Goal: Contribute content: Add original content to the website for others to see

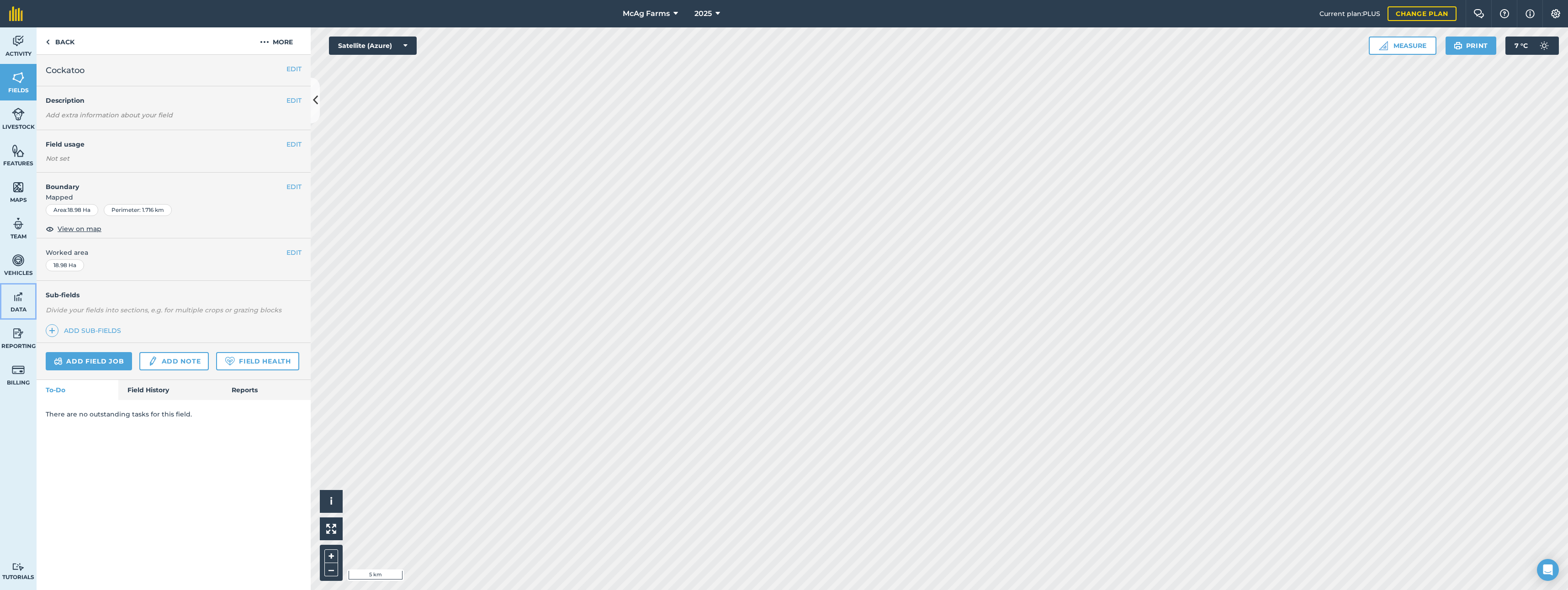
click at [14, 303] on img at bounding box center [18, 297] width 12 height 14
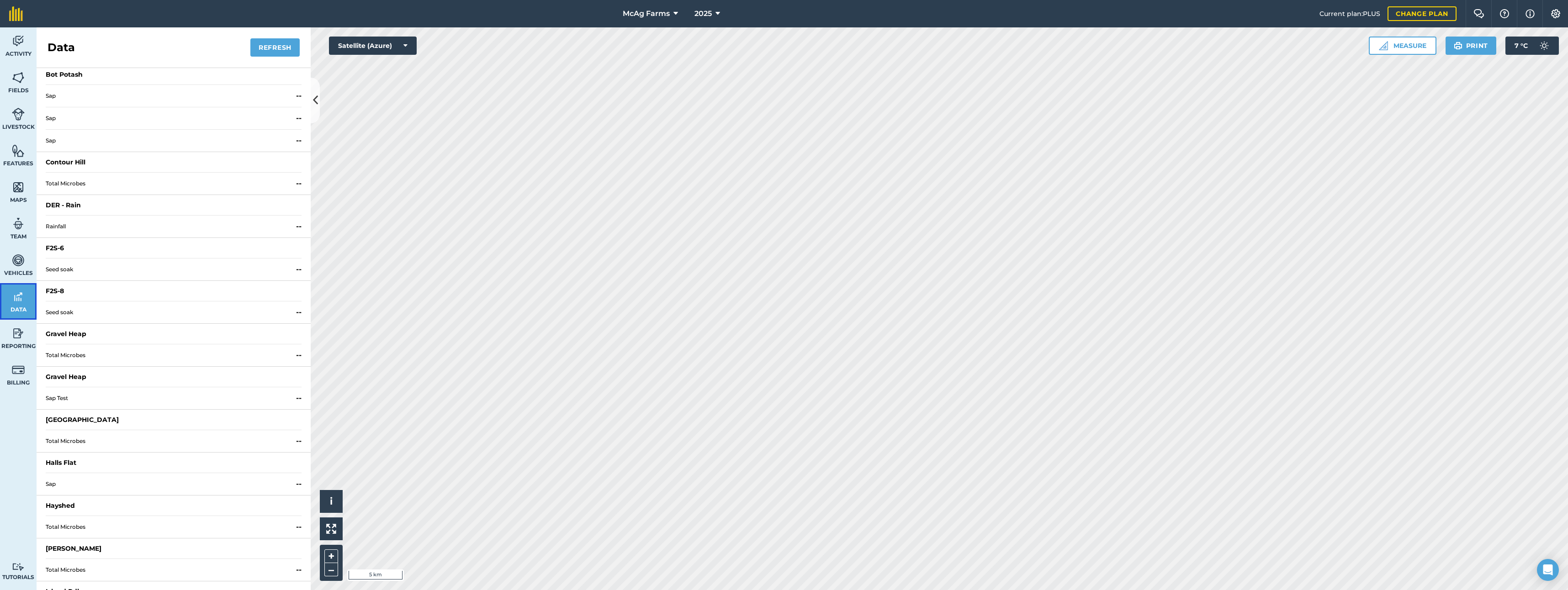
scroll to position [228, 0]
click at [64, 191] on span "Rainfall" at bounding box center [168, 192] width 246 height 7
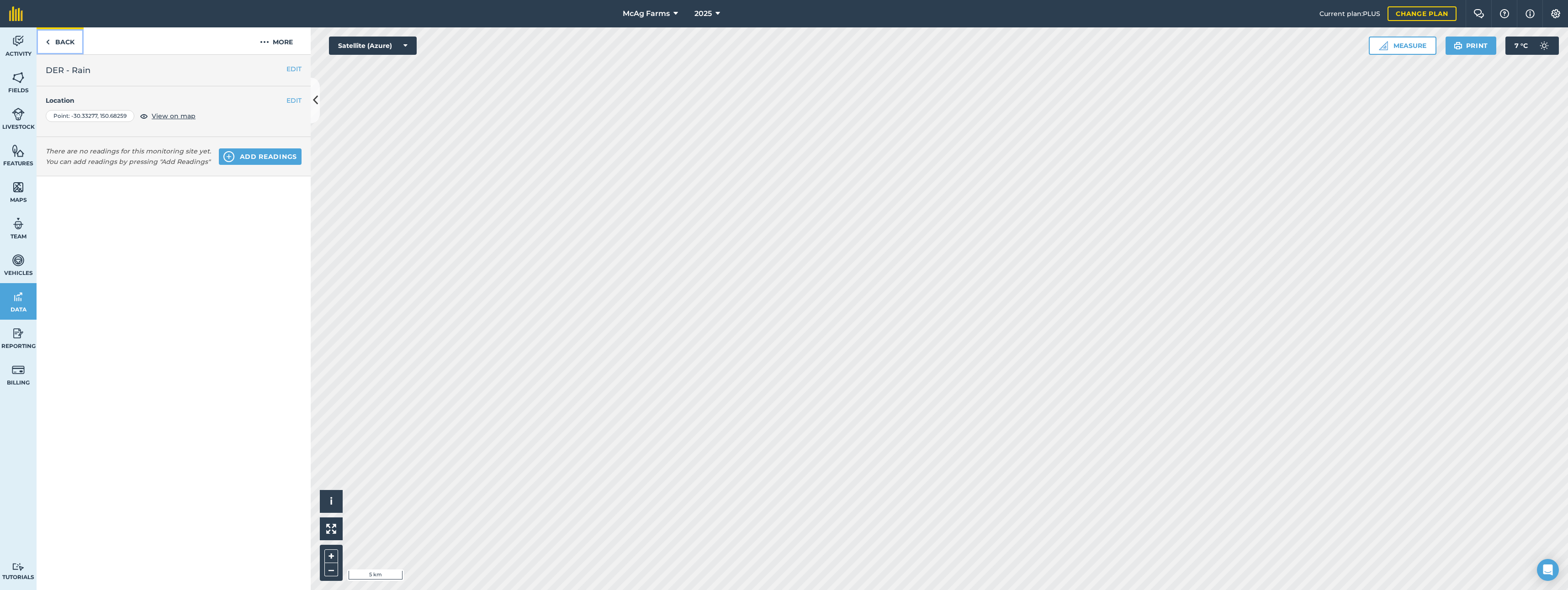
click at [65, 39] on link "Back" at bounding box center [60, 40] width 47 height 27
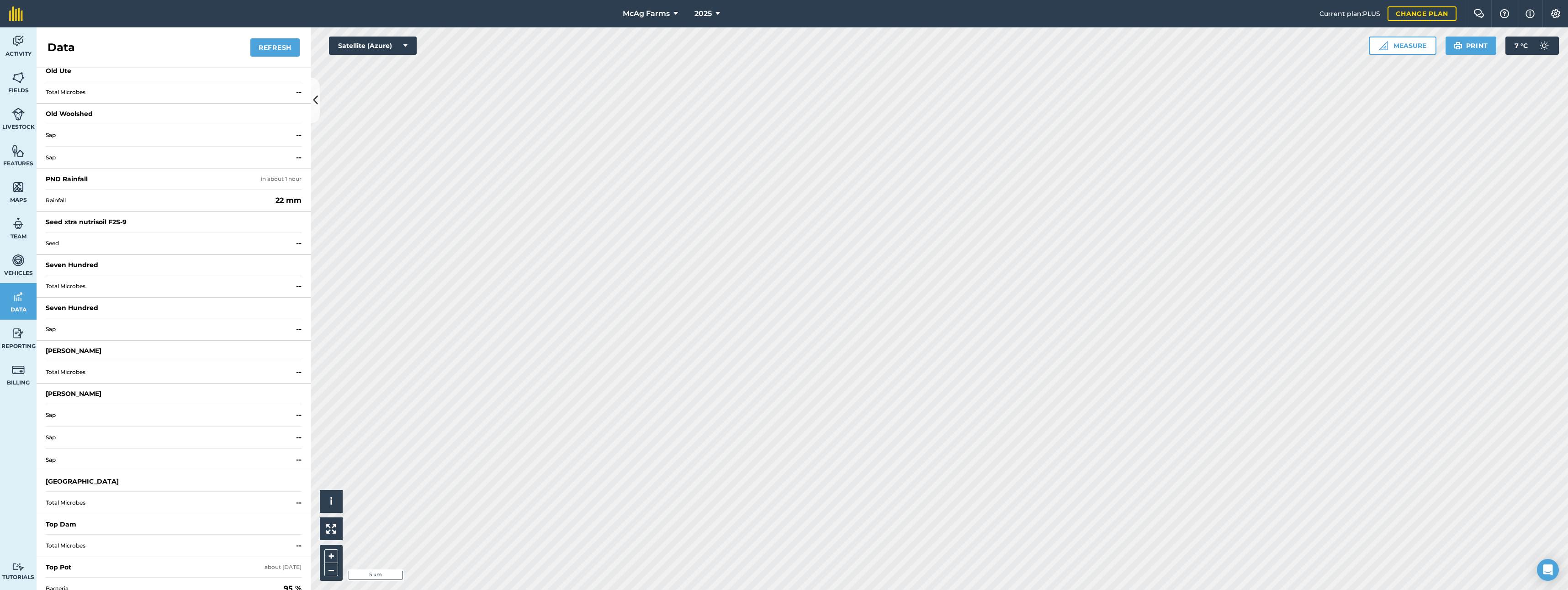
scroll to position [1005, 0]
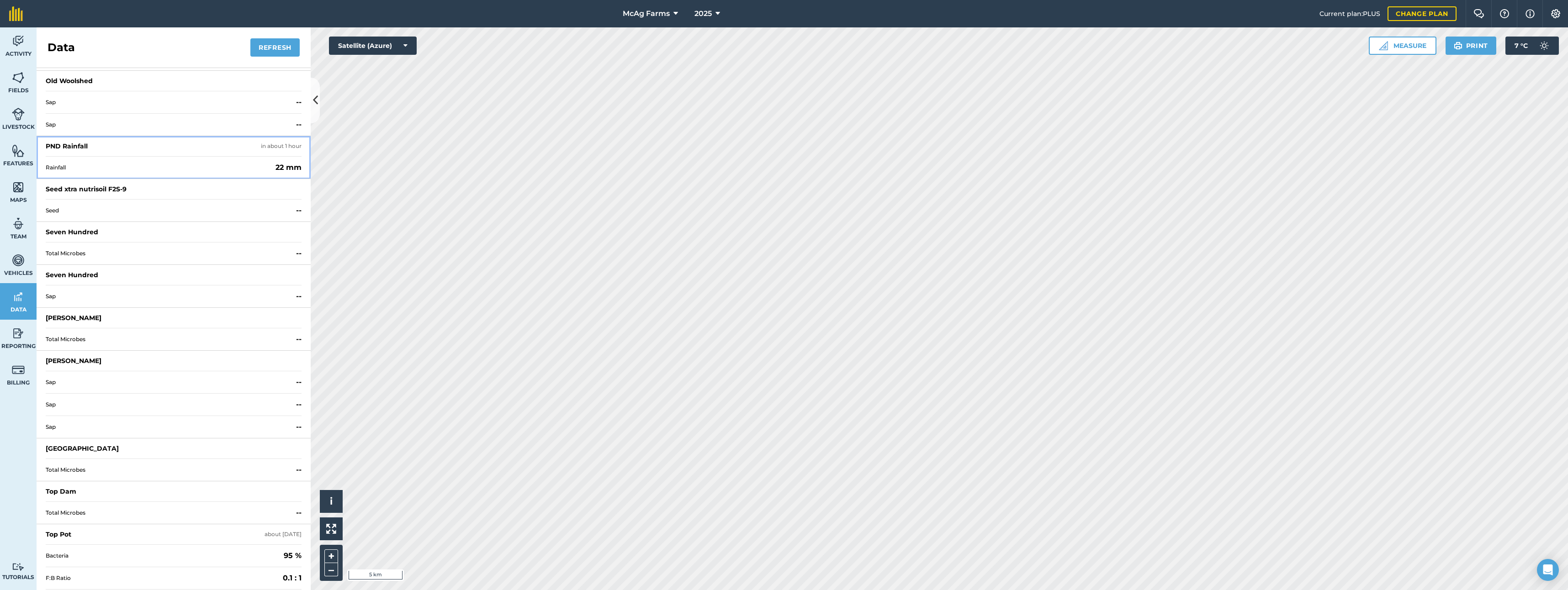
click at [59, 166] on span "Rainfall" at bounding box center [158, 167] width 226 height 7
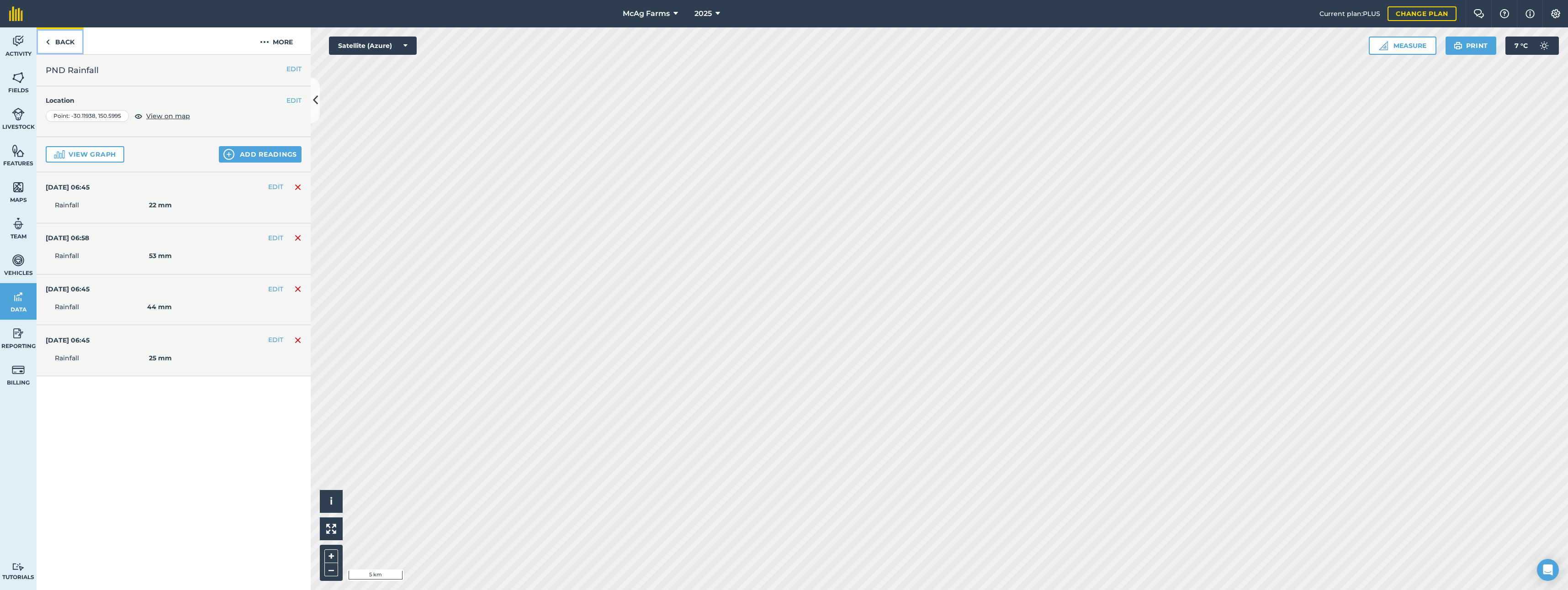
click at [59, 37] on link "Back" at bounding box center [60, 40] width 47 height 27
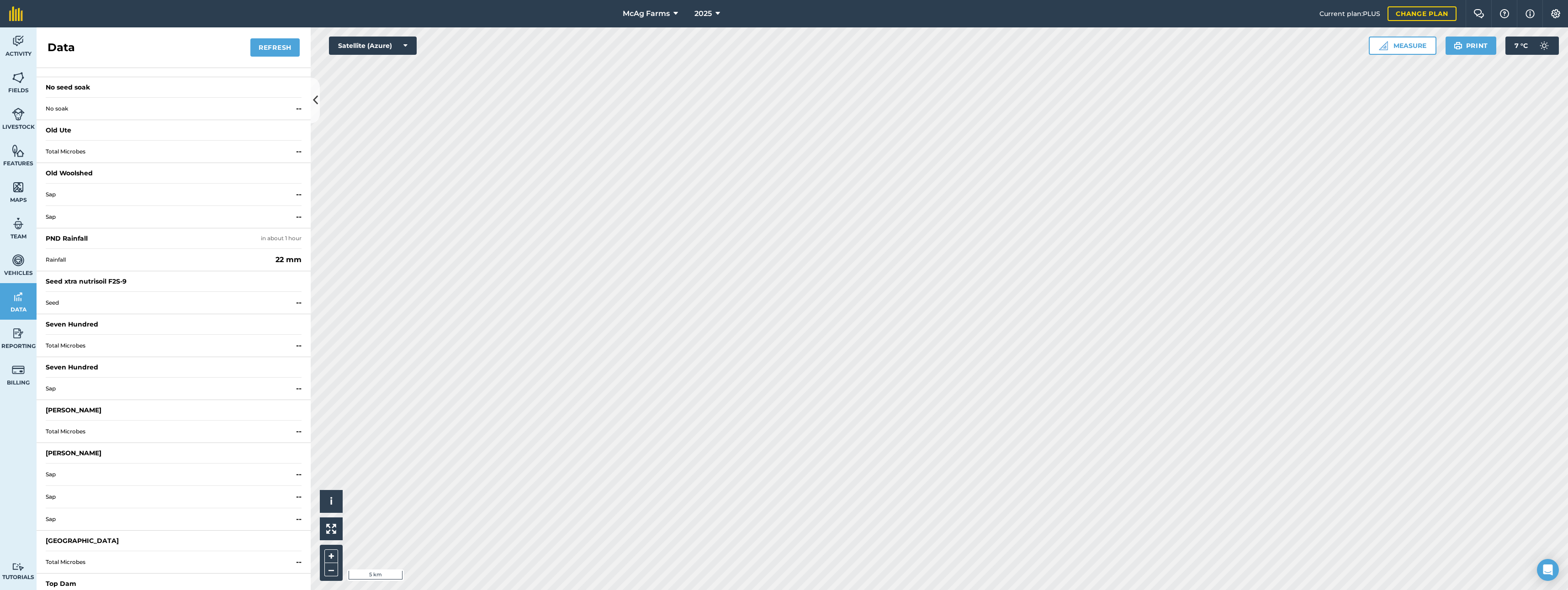
scroll to position [914, 0]
click at [56, 259] on span "Rainfall" at bounding box center [158, 259] width 226 height 7
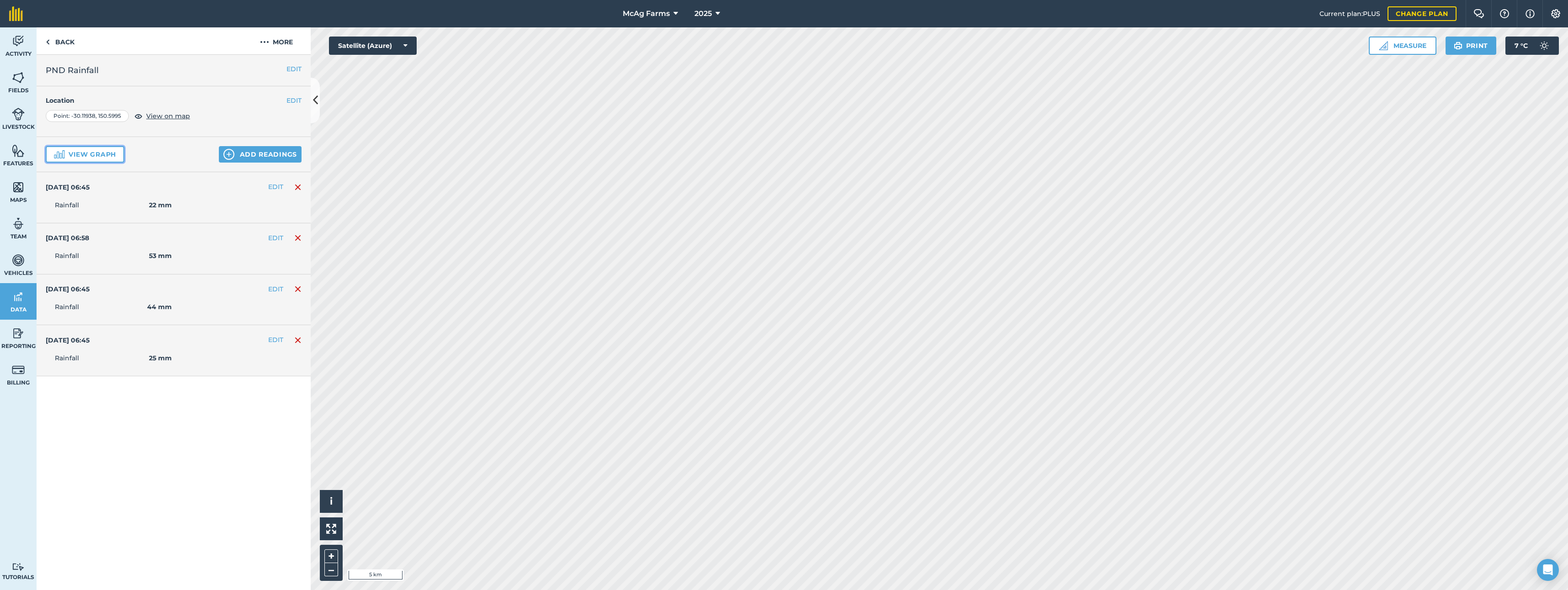
click at [73, 154] on button "View graph" at bounding box center [84, 154] width 78 height 16
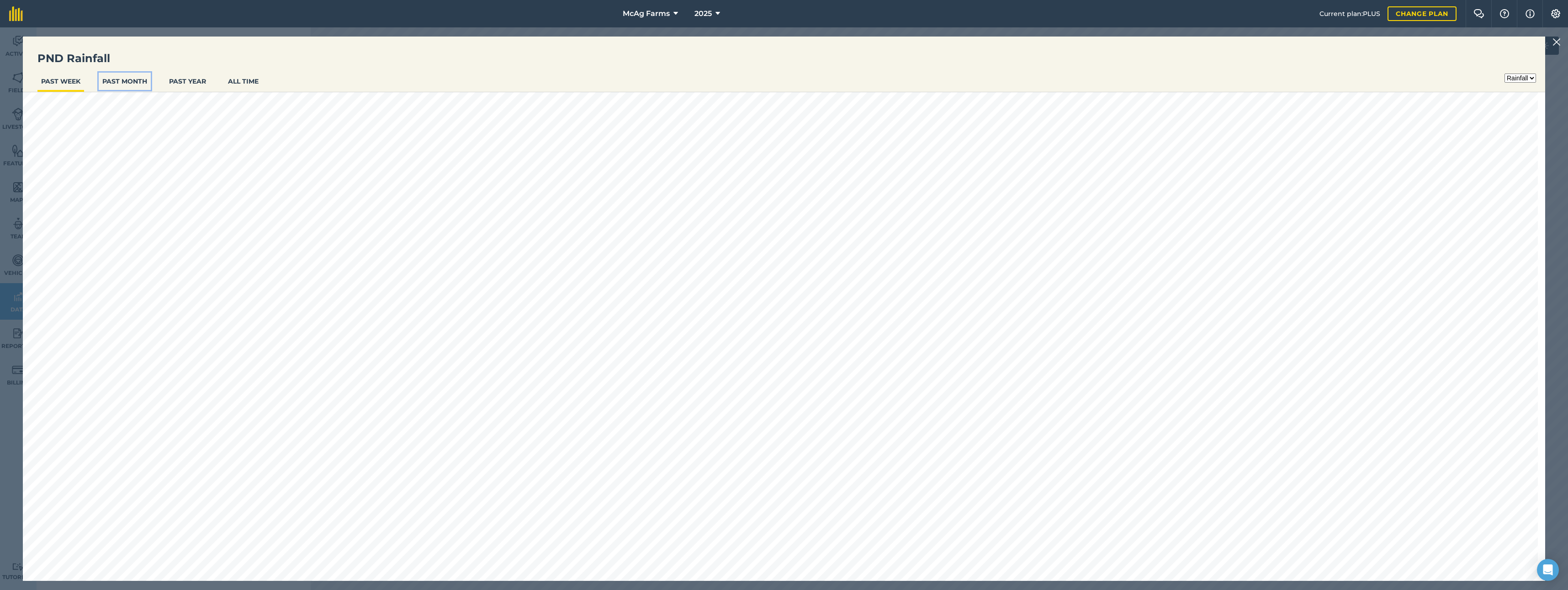
click at [129, 83] on button "PAST MONTH" at bounding box center [124, 81] width 52 height 18
click at [126, 79] on button "PAST MONTH" at bounding box center [124, 81] width 52 height 18
click at [1558, 42] on img at bounding box center [1556, 42] width 8 height 11
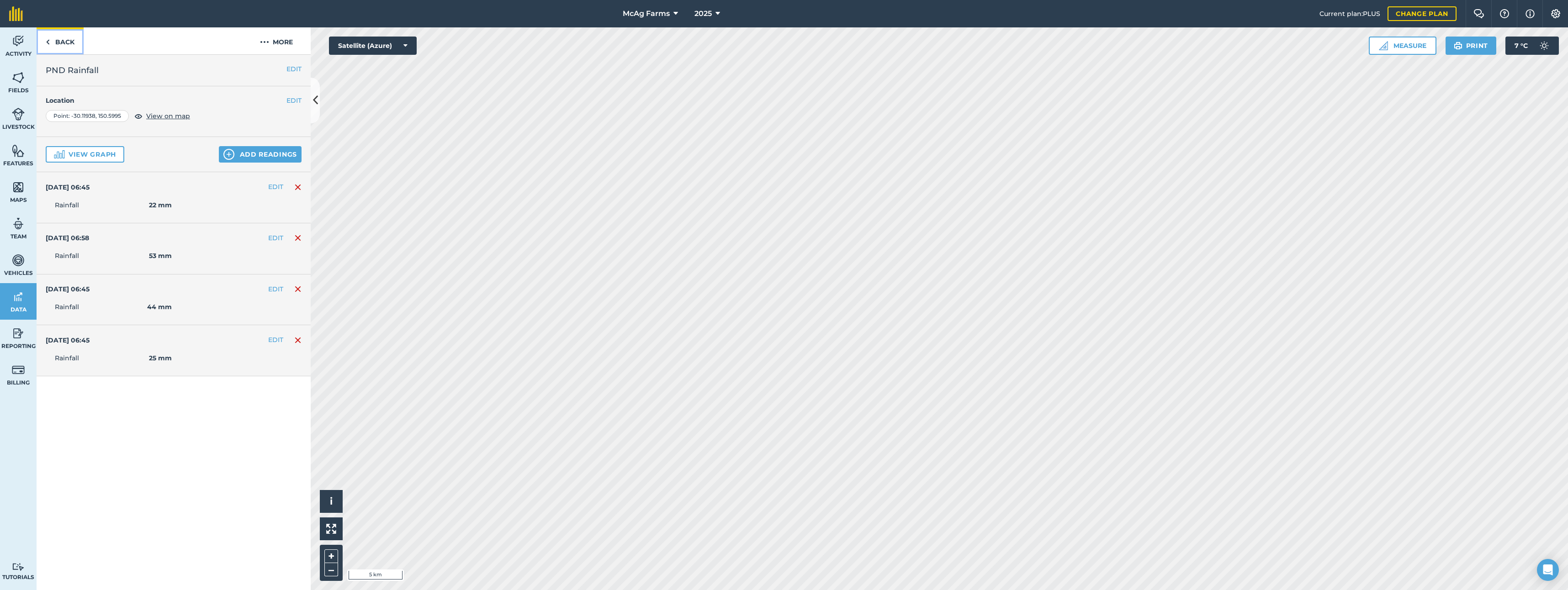
click at [61, 41] on link "Back" at bounding box center [60, 40] width 47 height 27
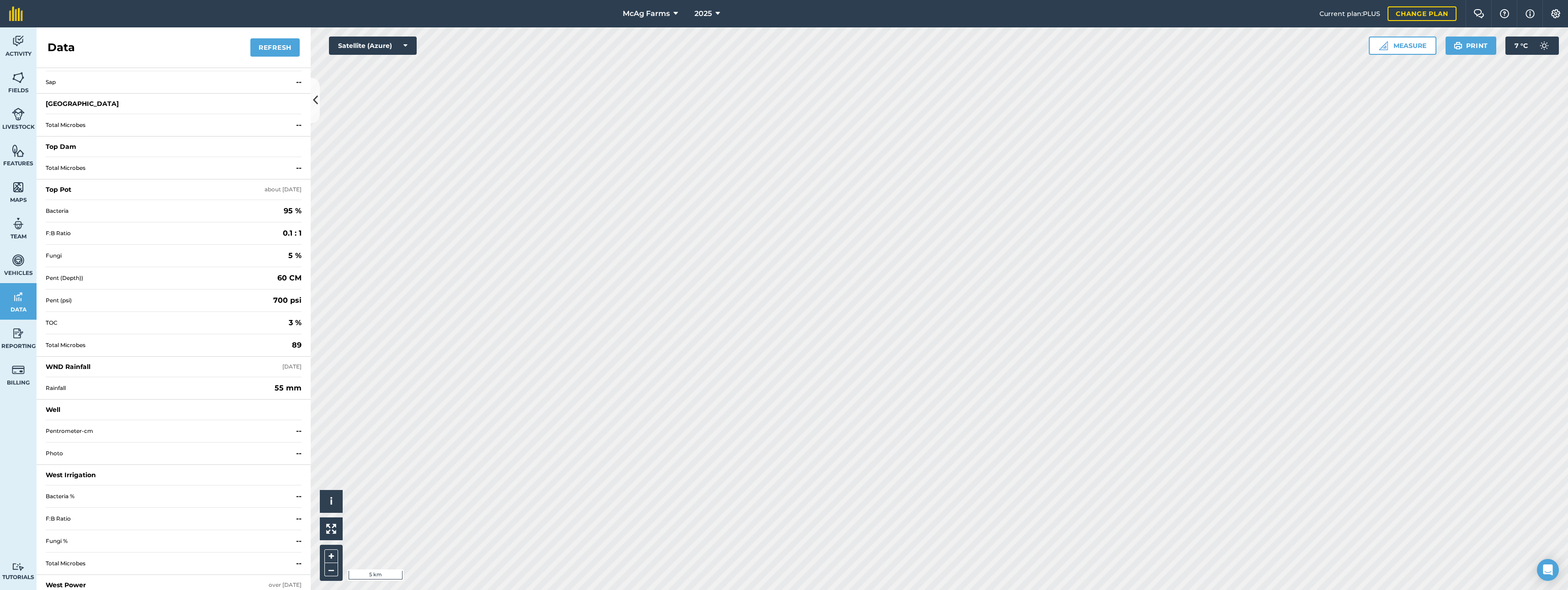
scroll to position [1377, 0]
click at [75, 337] on div "WND Rainfall" at bounding box center [67, 339] width 45 height 9
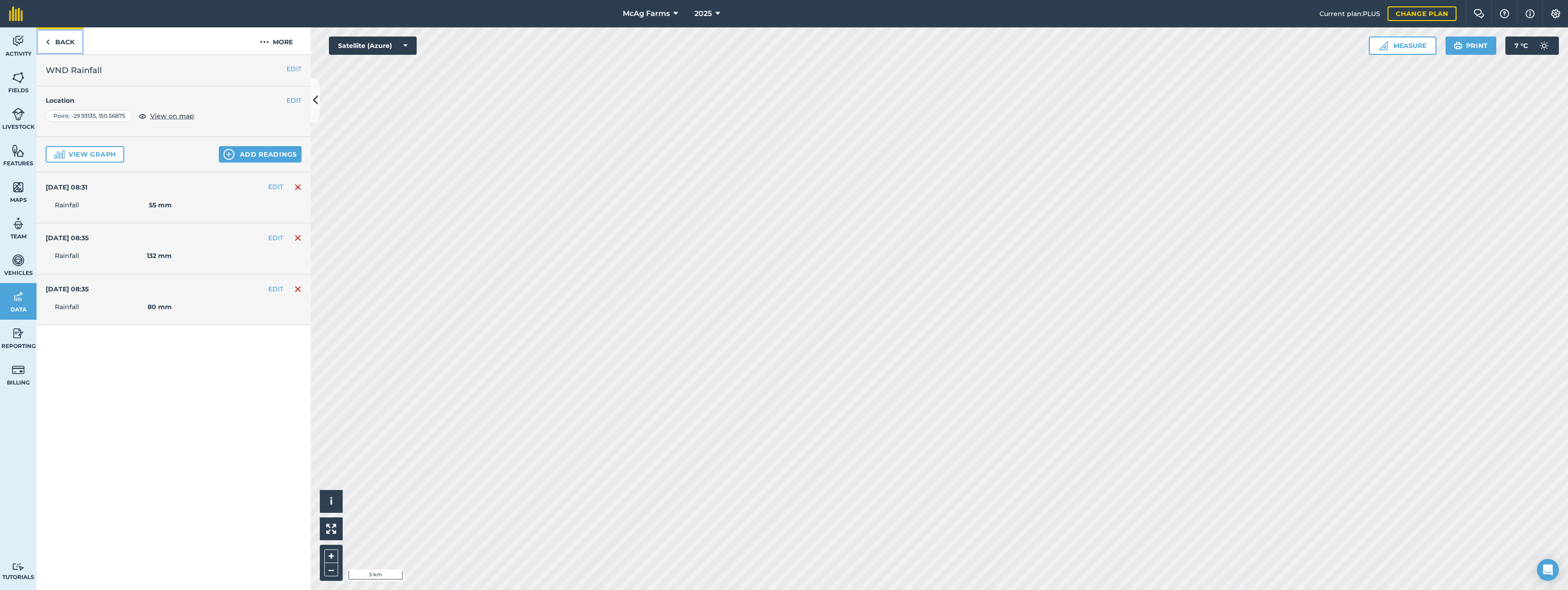
click at [65, 41] on link "Back" at bounding box center [60, 40] width 47 height 27
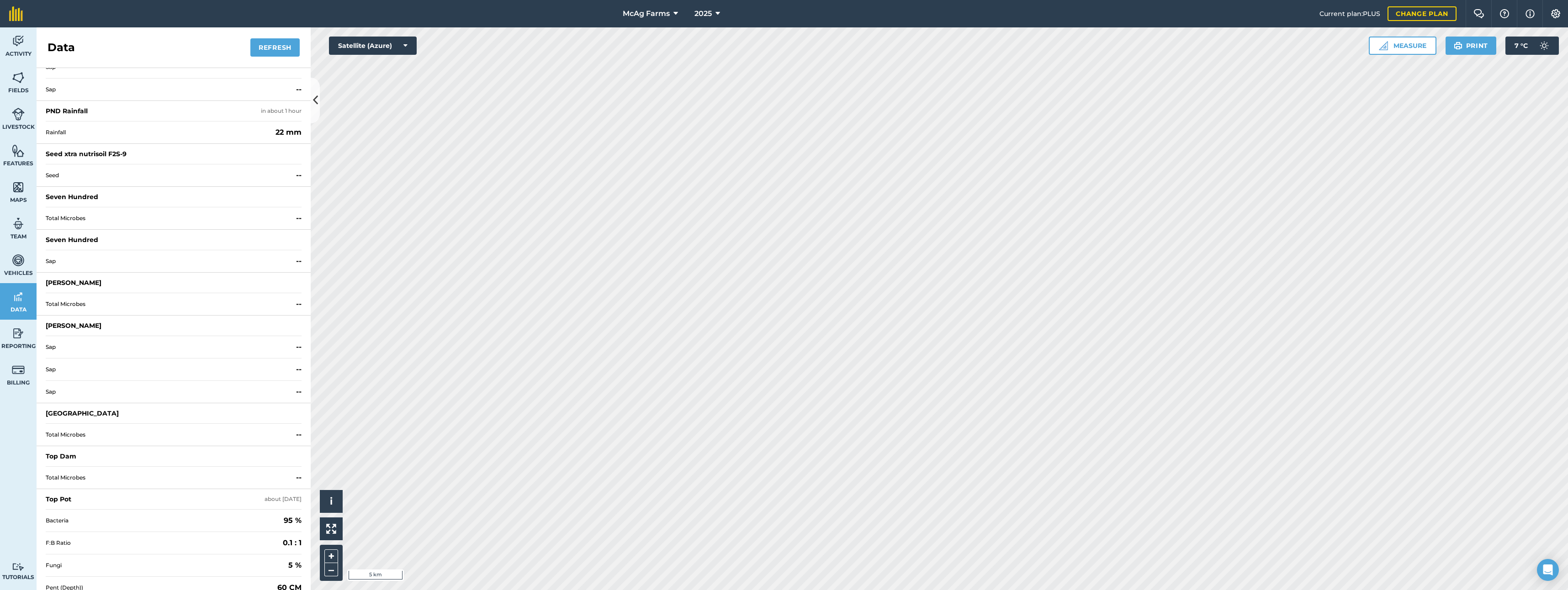
scroll to position [1051, 0]
click at [67, 98] on div "PND Rainfall" at bounding box center [66, 100] width 42 height 9
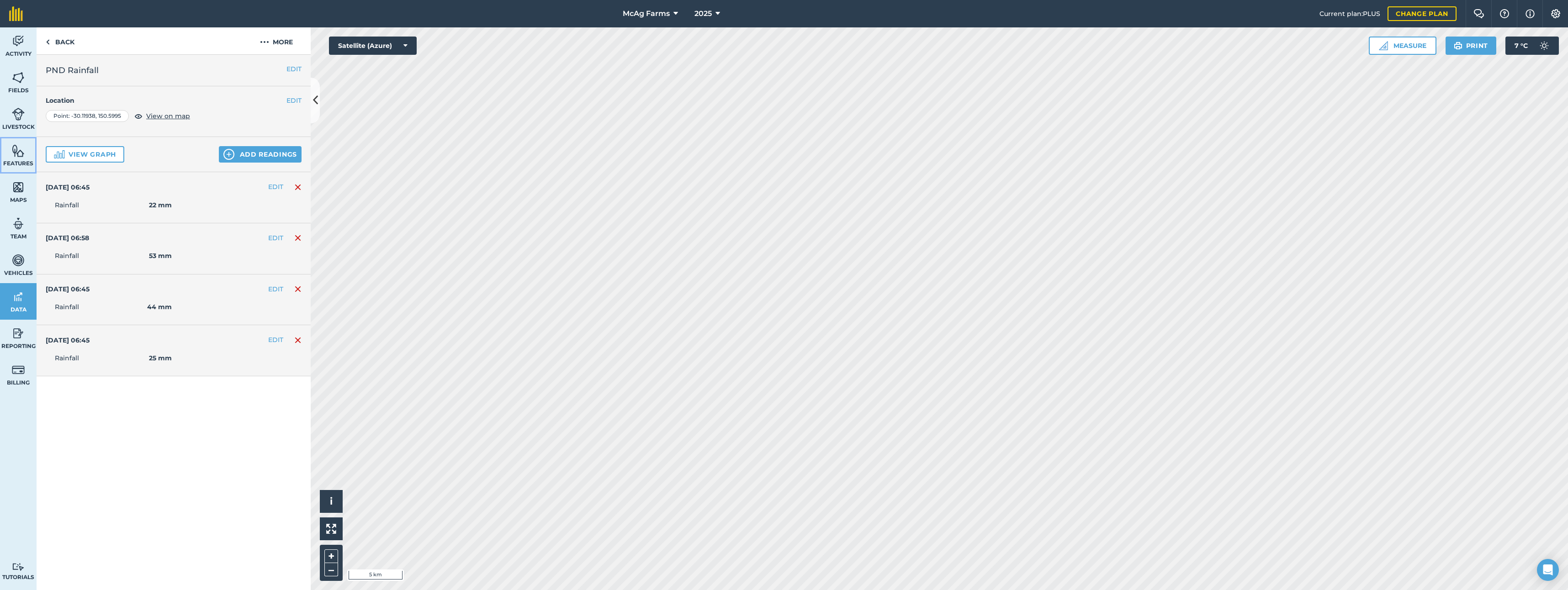
click at [13, 155] on img at bounding box center [18, 151] width 12 height 14
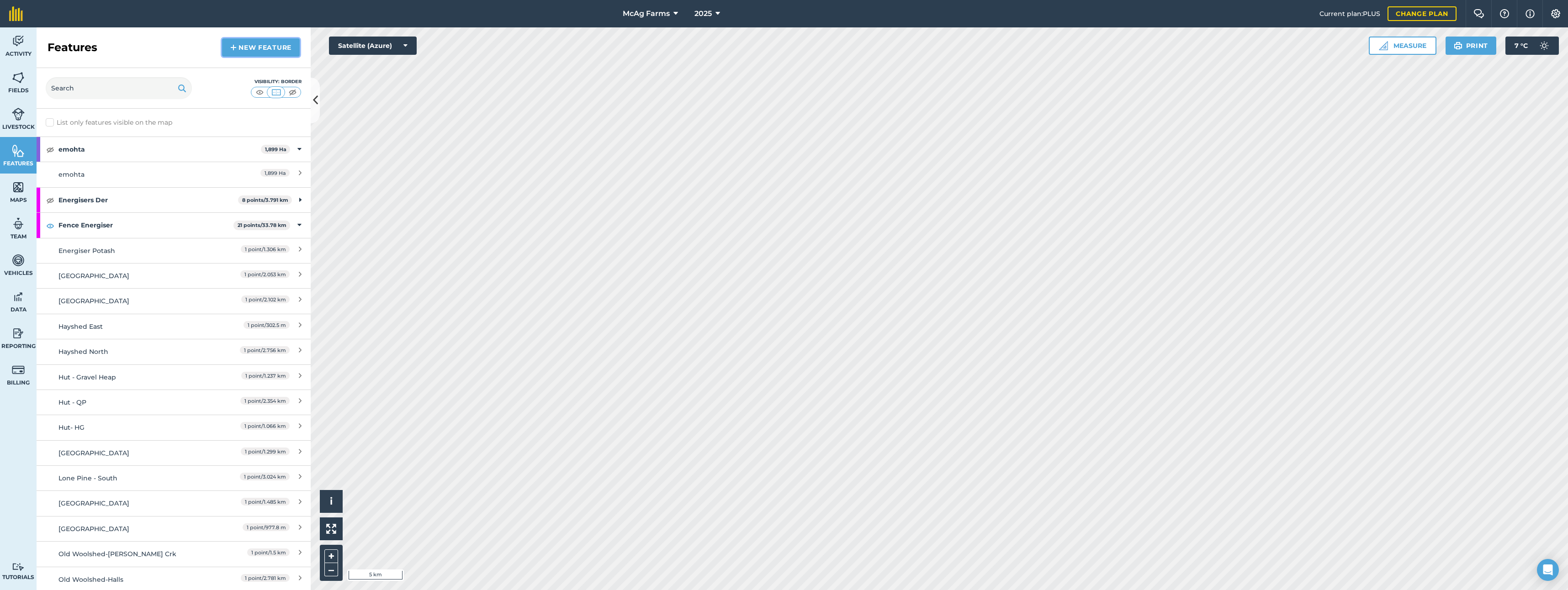
click at [261, 48] on link "New feature" at bounding box center [261, 47] width 78 height 18
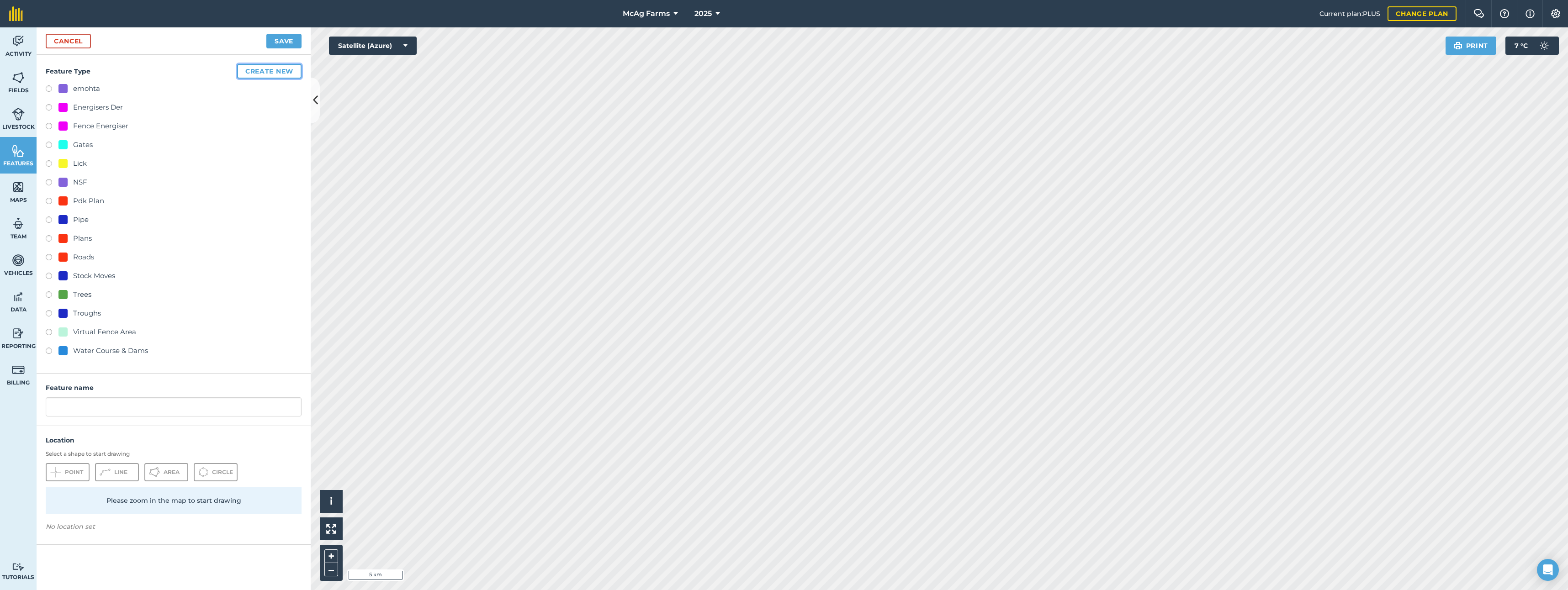
click at [268, 71] on button "Create new" at bounding box center [269, 71] width 64 height 15
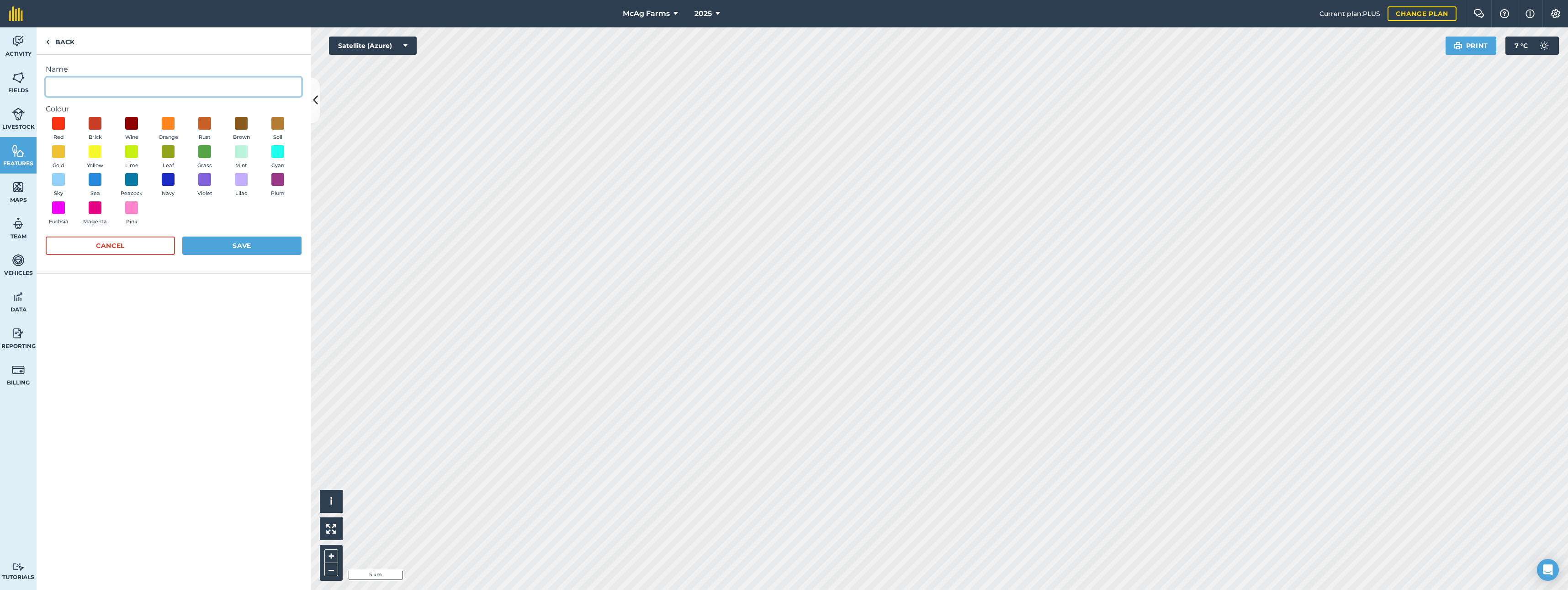
click at [129, 87] on input "Name" at bounding box center [173, 87] width 256 height 19
type input "Assets"
click at [231, 246] on button "Save" at bounding box center [241, 246] width 119 height 18
click at [59, 122] on span at bounding box center [59, 123] width 14 height 14
click at [255, 254] on button "Save" at bounding box center [241, 257] width 119 height 18
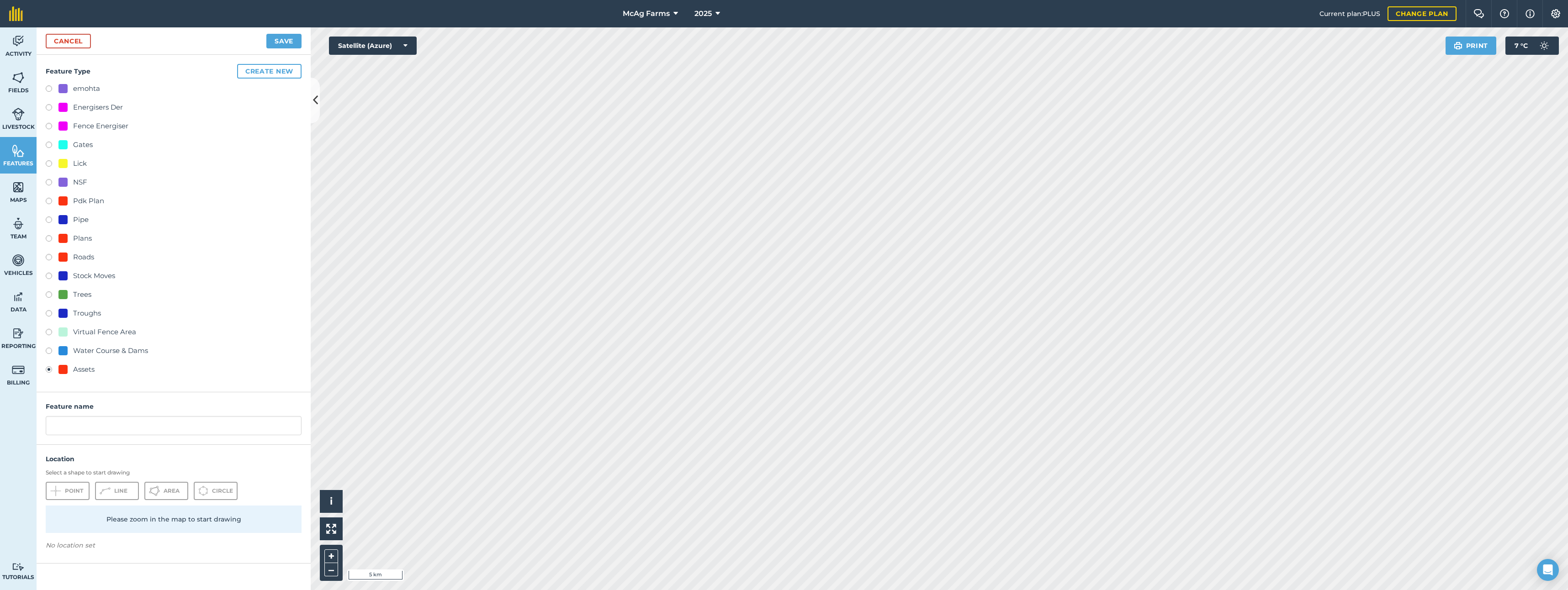
click at [56, 32] on div "Cancel Save" at bounding box center [173, 40] width 274 height 27
click at [63, 41] on link "Cancel" at bounding box center [68, 41] width 45 height 15
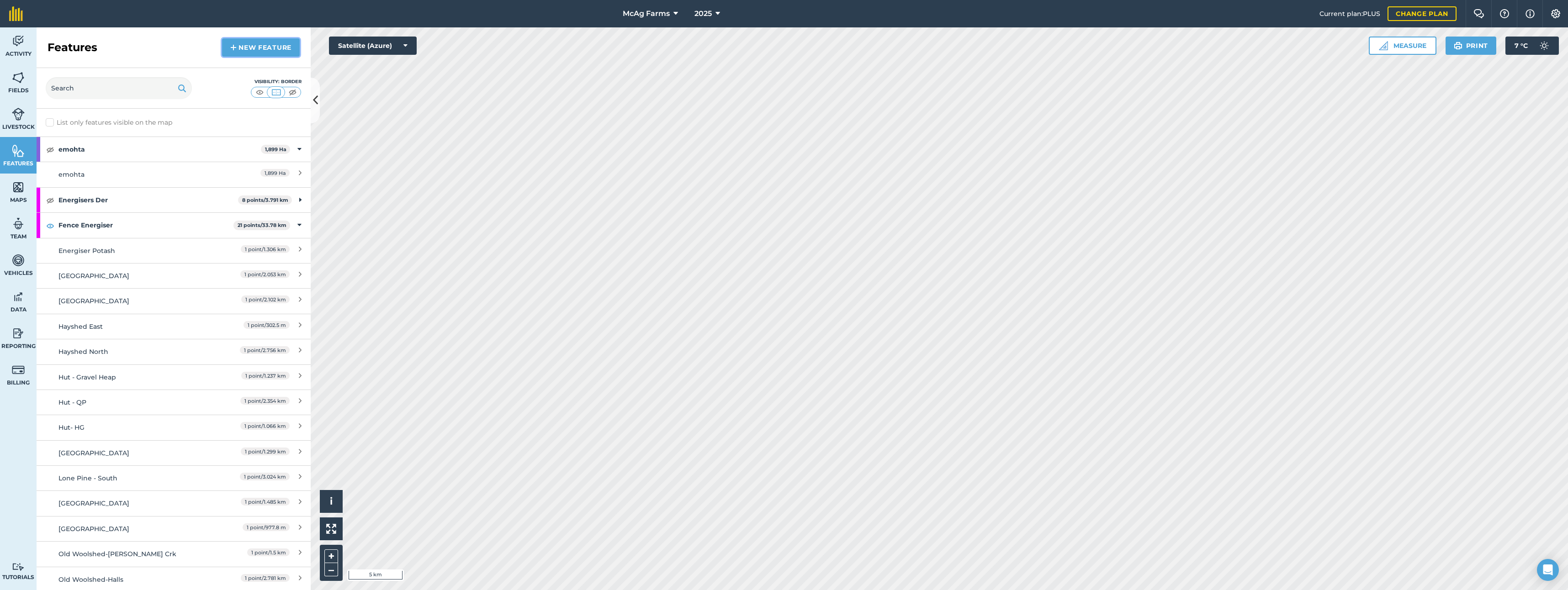
click at [263, 48] on link "New feature" at bounding box center [261, 47] width 78 height 18
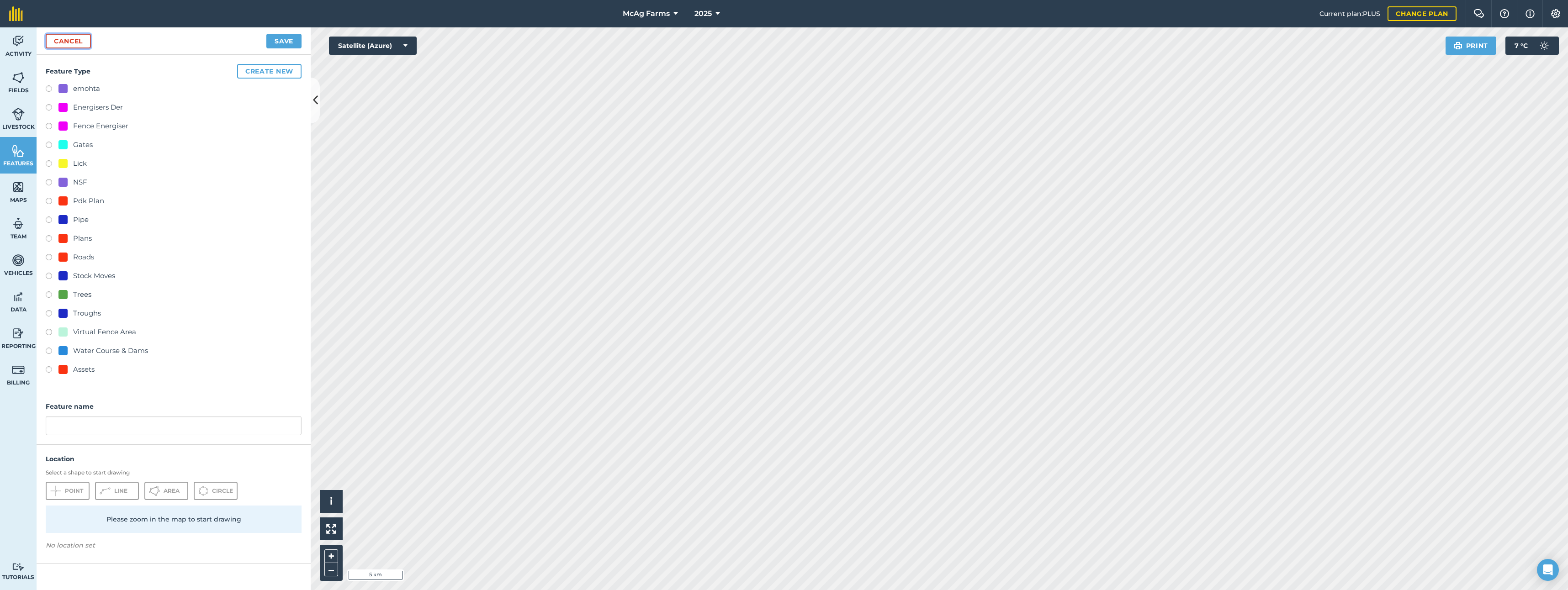
click at [78, 41] on link "Cancel" at bounding box center [68, 41] width 45 height 15
